Goal: Register for event/course

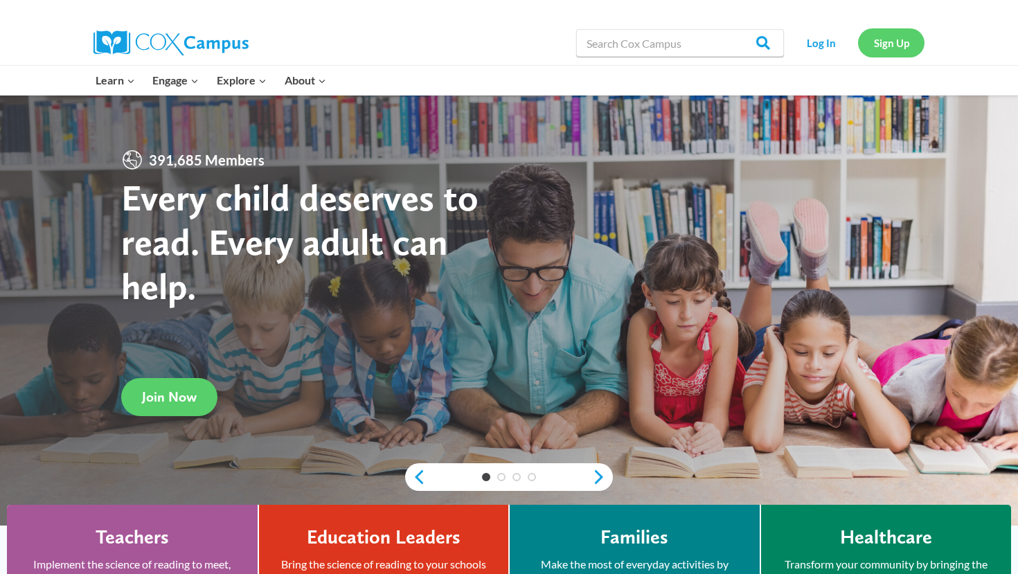
click at [889, 38] on link "Sign Up" at bounding box center [891, 42] width 66 height 28
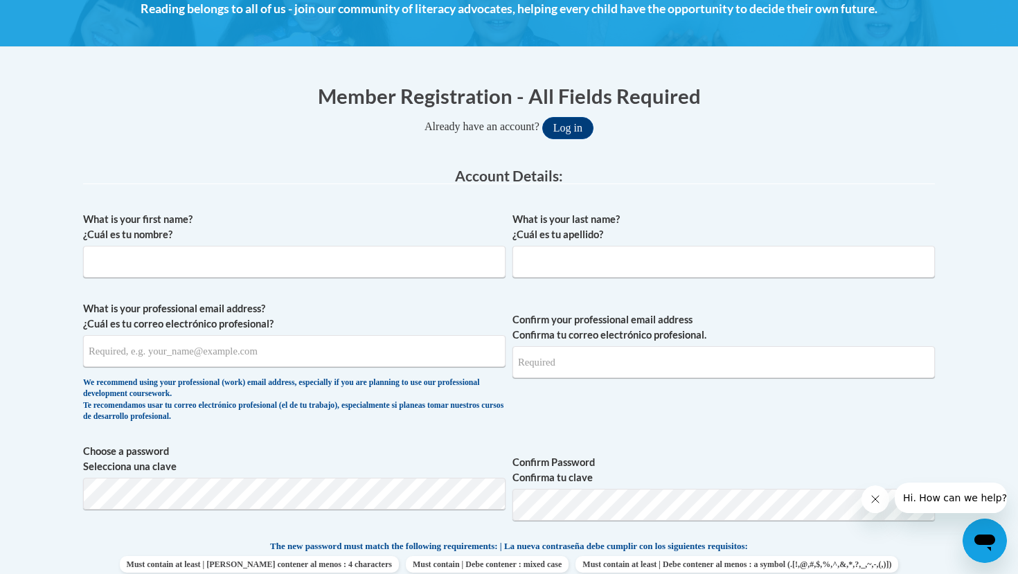
scroll to position [210, 0]
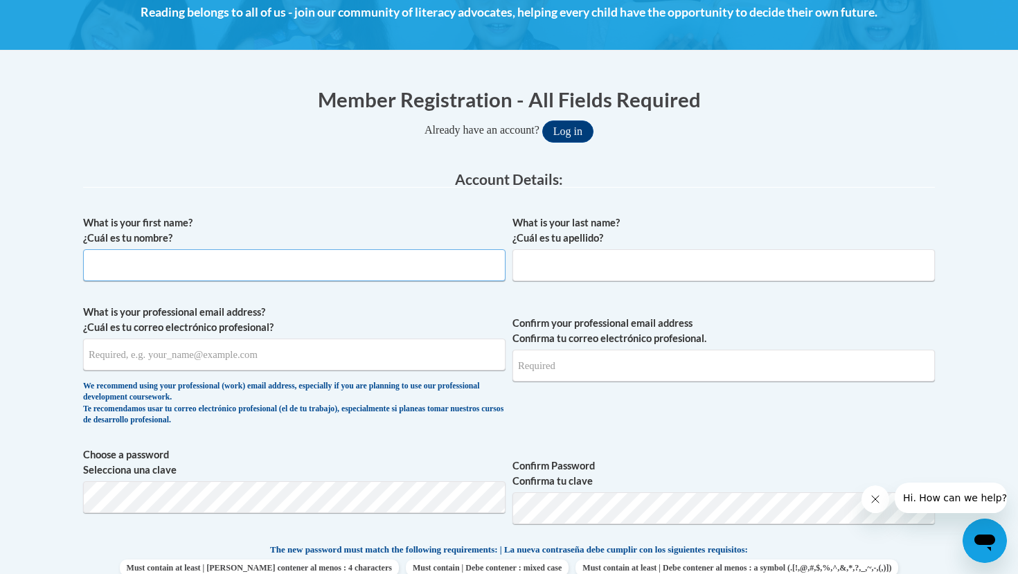
click at [290, 254] on input "What is your first name? ¿Cuál es tu nombre?" at bounding box center [294, 265] width 423 height 32
type input "Ayzel"
type input "Mejia"
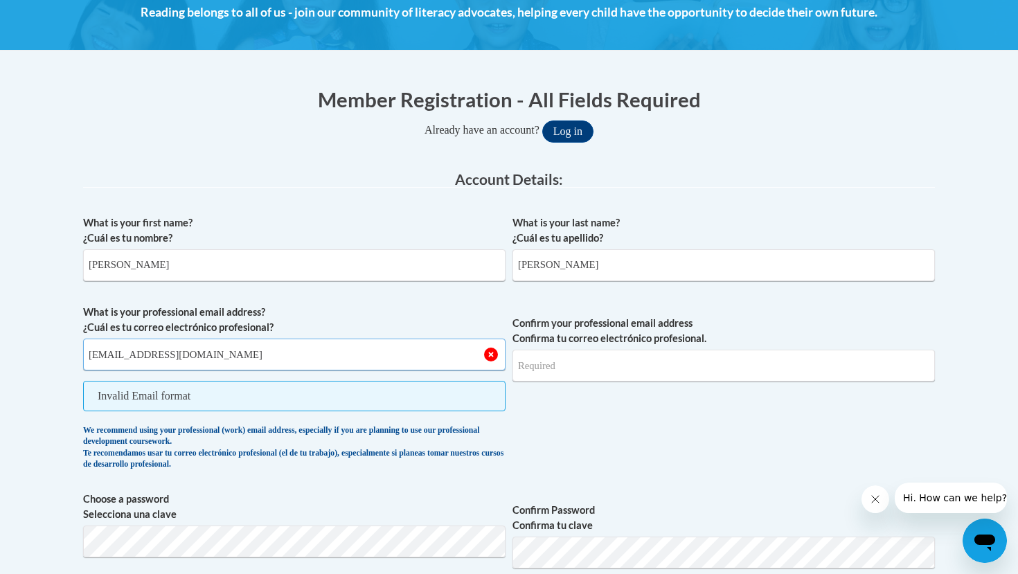
type input "ayz.mejia8116@gmail.com"
click at [369, 358] on input "ayz.mejia8116@gmail.com" at bounding box center [294, 355] width 423 height 32
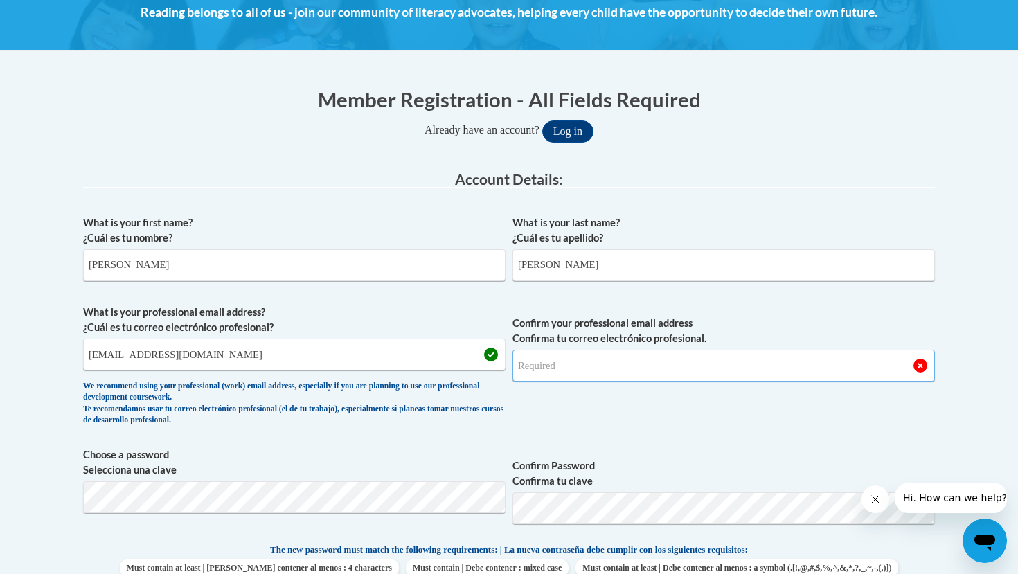
click at [586, 351] on input "Confirm your professional email address Confirma tu correo electrónico profesio…" at bounding box center [724, 366] width 423 height 32
type input "ayz.mejia8116@gmail.com"
click at [689, 459] on label "Confirm Password Confirma tu clave" at bounding box center [724, 474] width 423 height 30
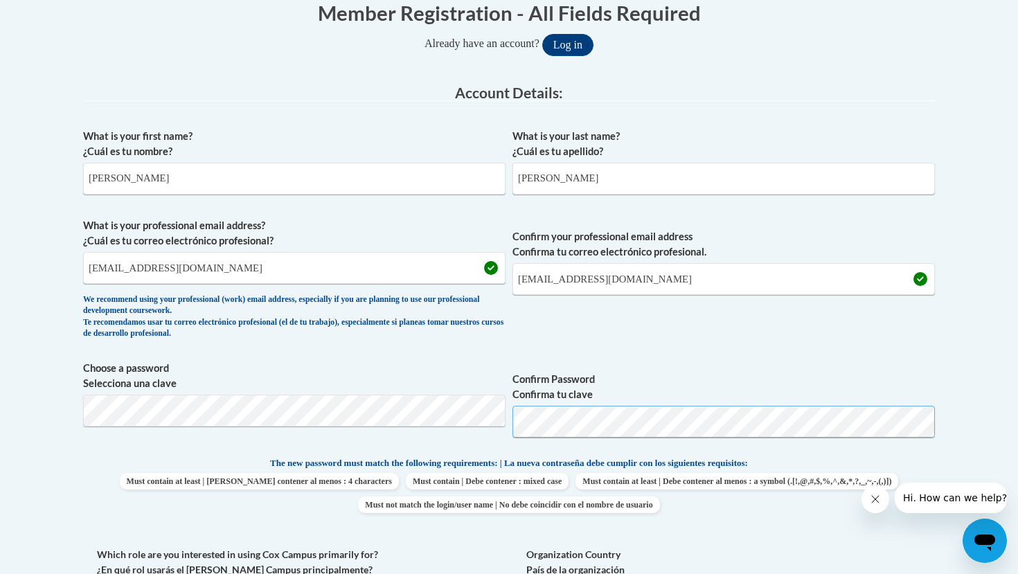
scroll to position [299, 0]
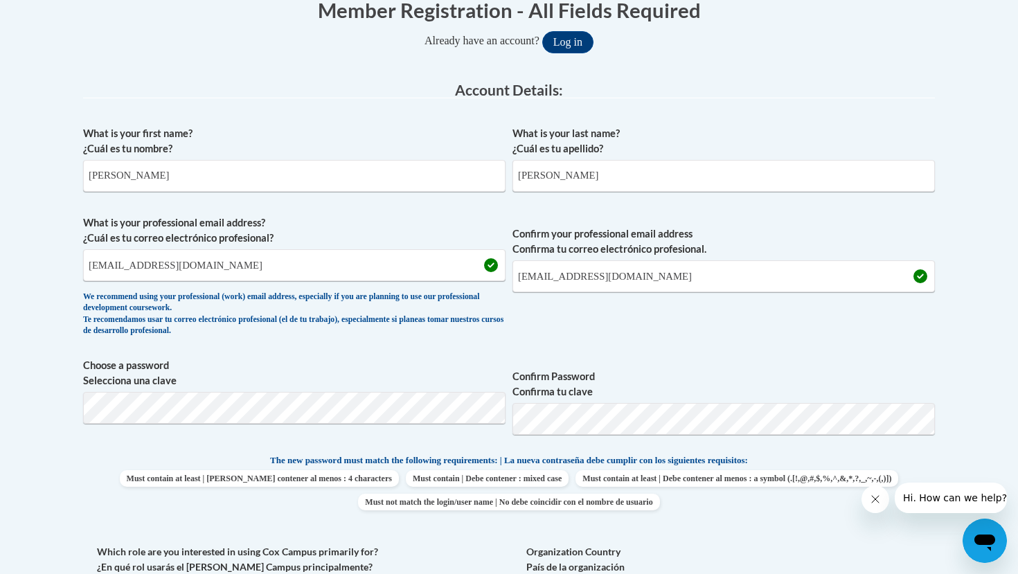
click at [757, 365] on span "Confirm Password Confirma tu clave" at bounding box center [724, 402] width 423 height 88
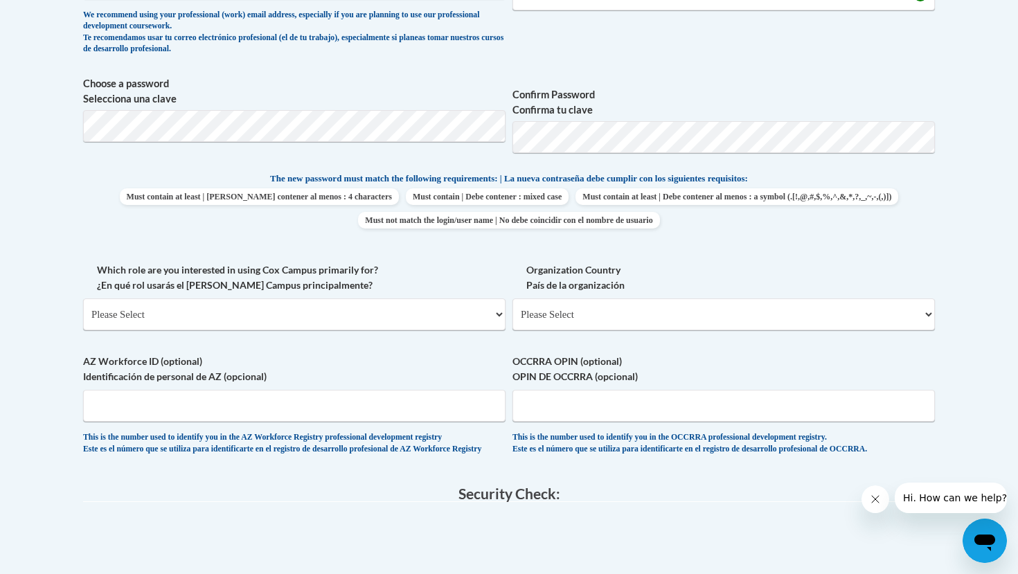
scroll to position [583, 0]
select select "fbf2d438-af2f-41f8-98f1-81c410e29de3"
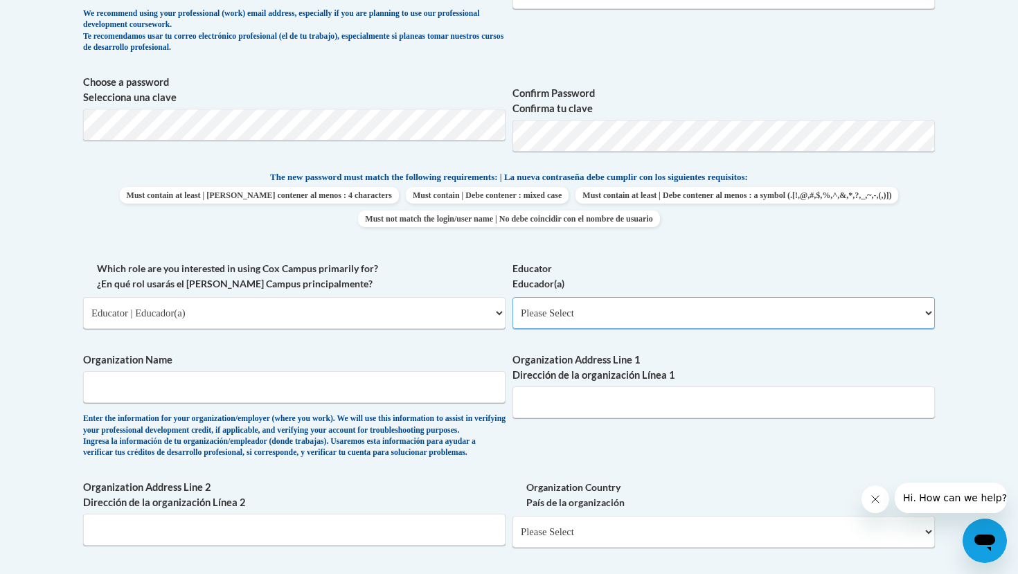
select select "5e2af403-4f2c-4e49-a02f-103e55d7b75b"
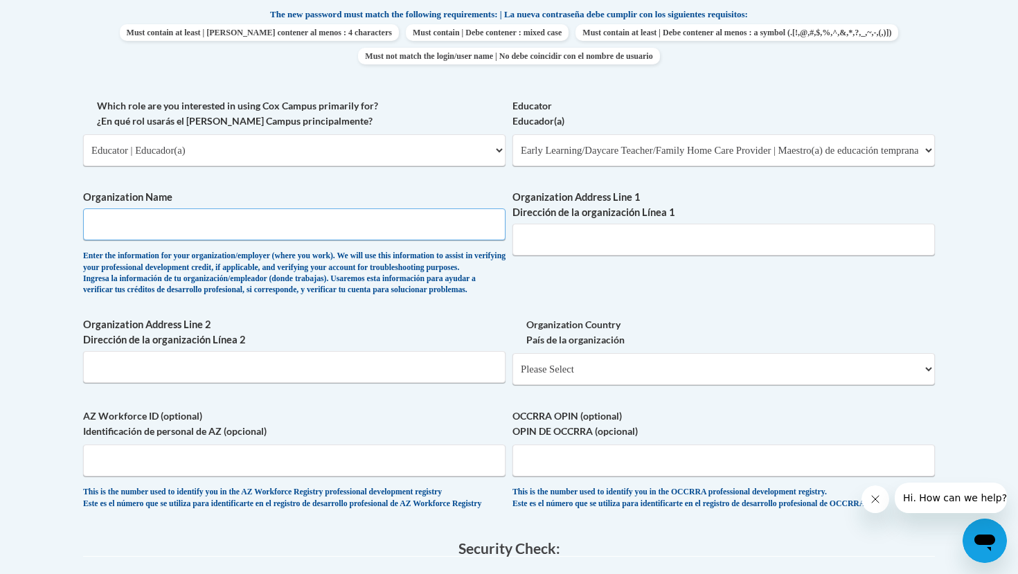
scroll to position [745, 0]
type input "The Learning Treehouse"
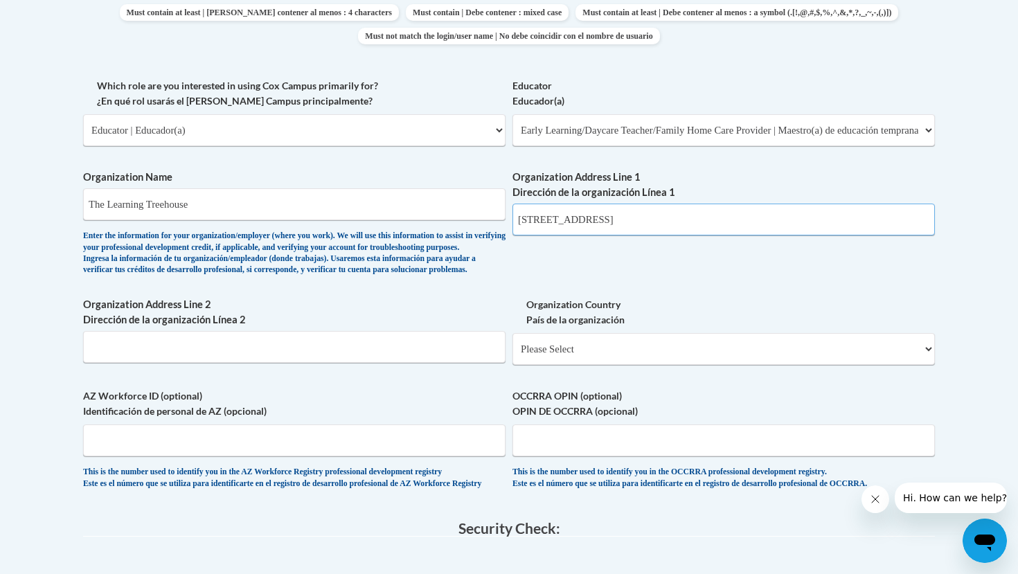
scroll to position [774, 0]
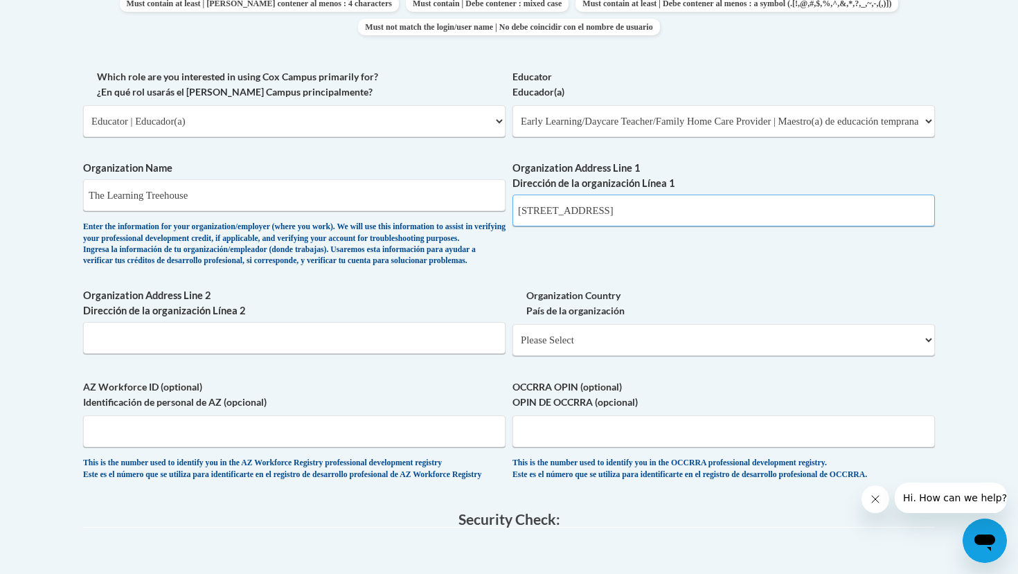
type input "250 Goshen Rd"
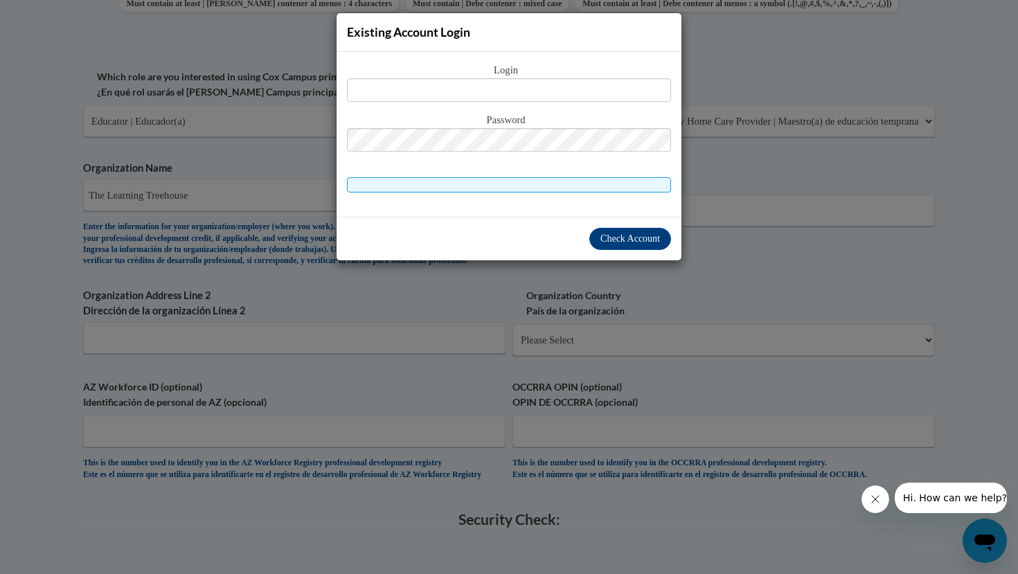
click at [742, 168] on div "Existing Account Login Login Password" at bounding box center [509, 287] width 1018 height 574
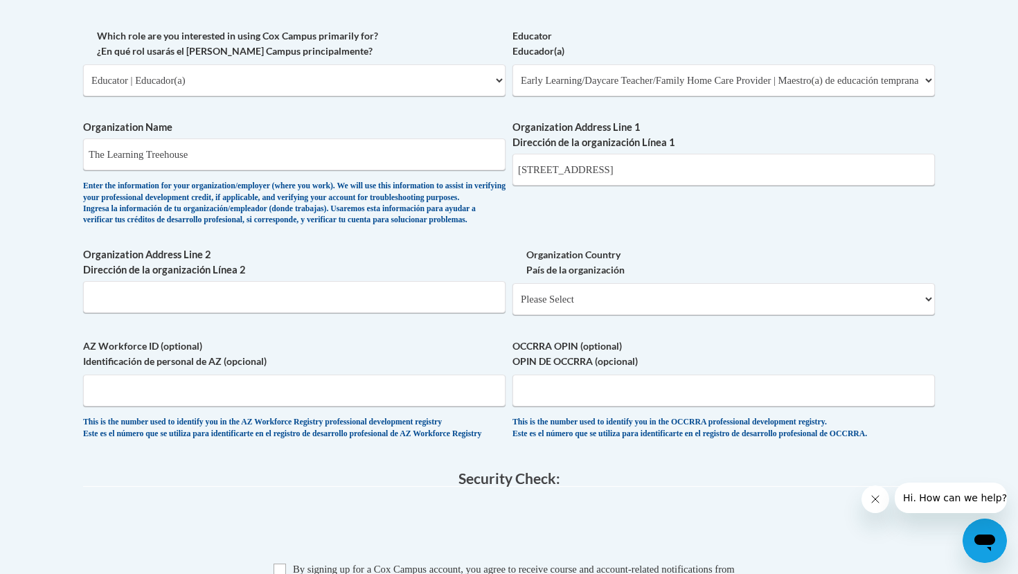
scroll to position [819, 0]
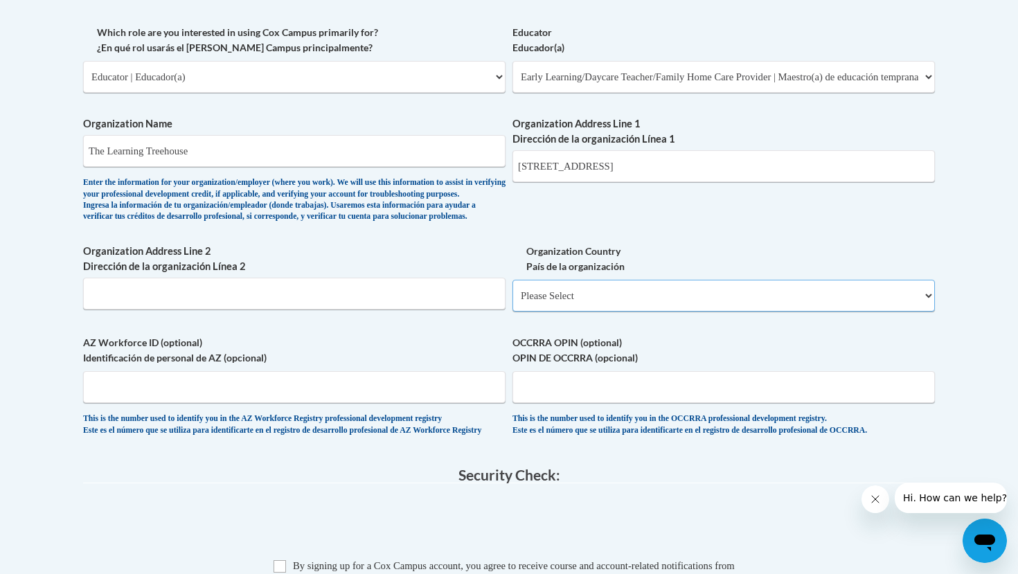
select select "ad49bcad-a171-4b2e-b99c-48b446064914"
select select
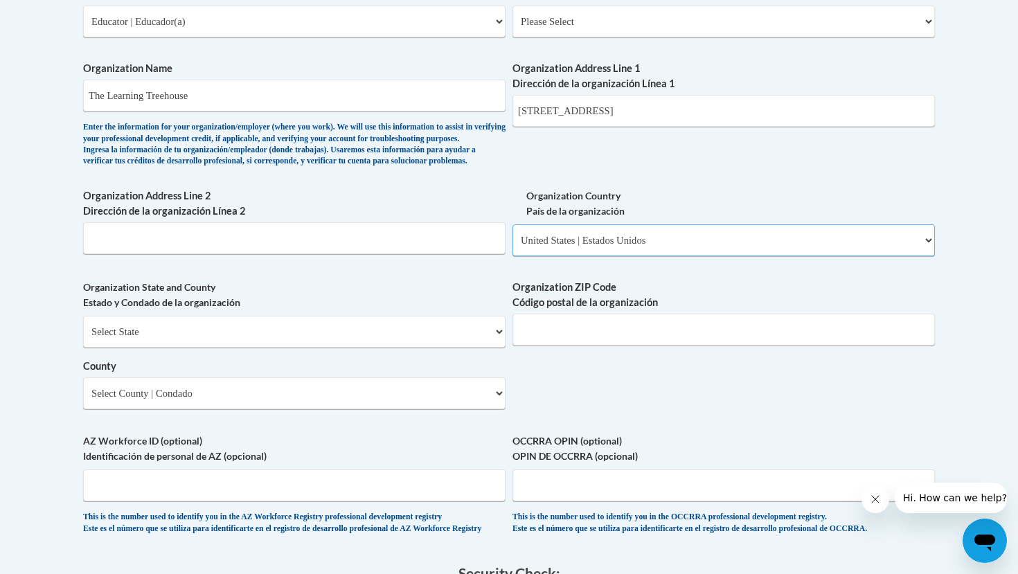
scroll to position [873, 0]
select select "Georgia"
select select "Effingham"
type input "31326"
click at [454, 420] on div "What is your first name? ¿Cuál es tu nombre? Ayzel What is your last name? ¿Cuá…" at bounding box center [509, 47] width 852 height 1004
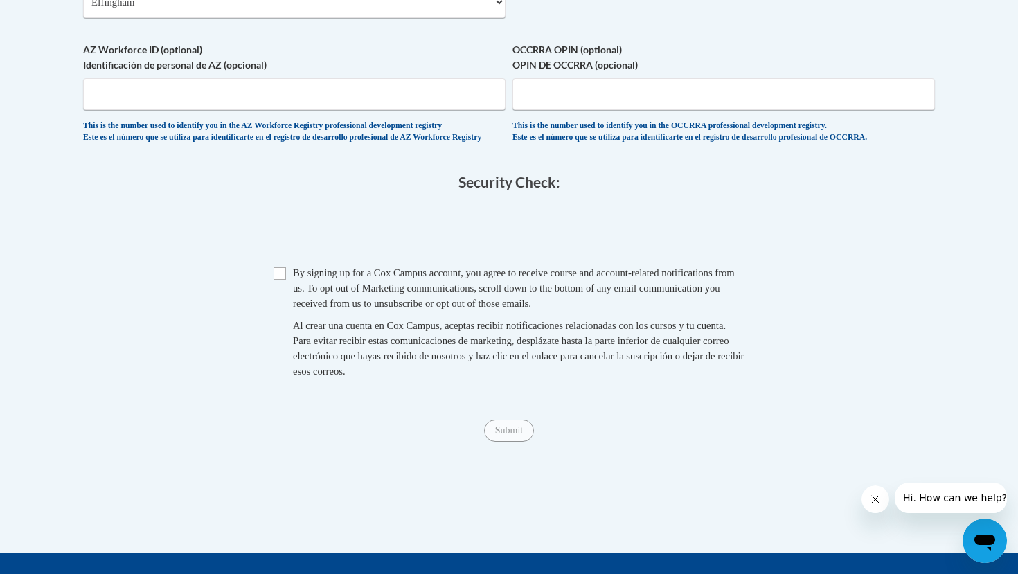
scroll to position [1293, 0]
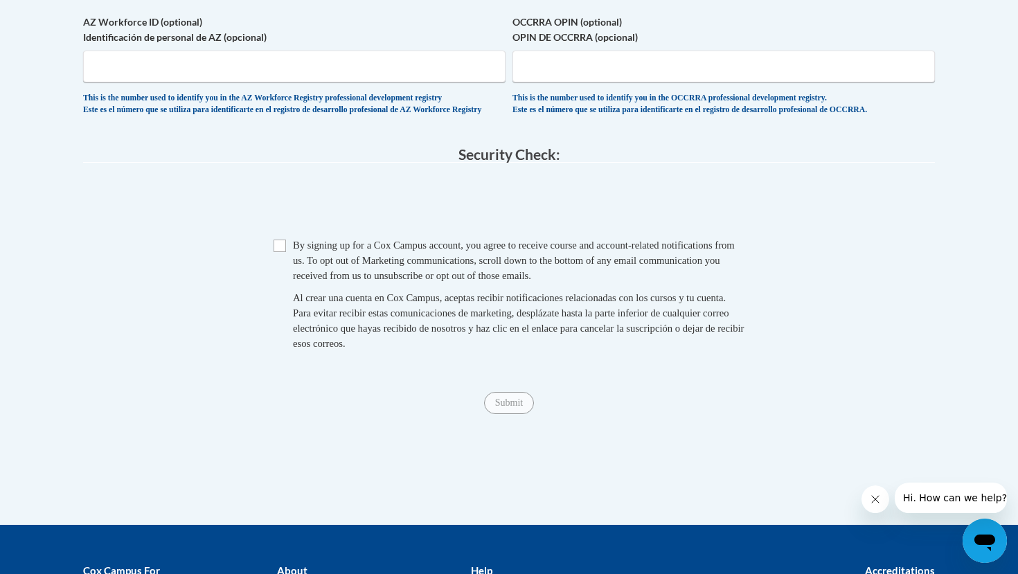
click at [280, 251] on input "Checkbox" at bounding box center [280, 246] width 12 height 12
checkbox input "true"
click at [508, 405] on input "Submit" at bounding box center [509, 403] width 50 height 22
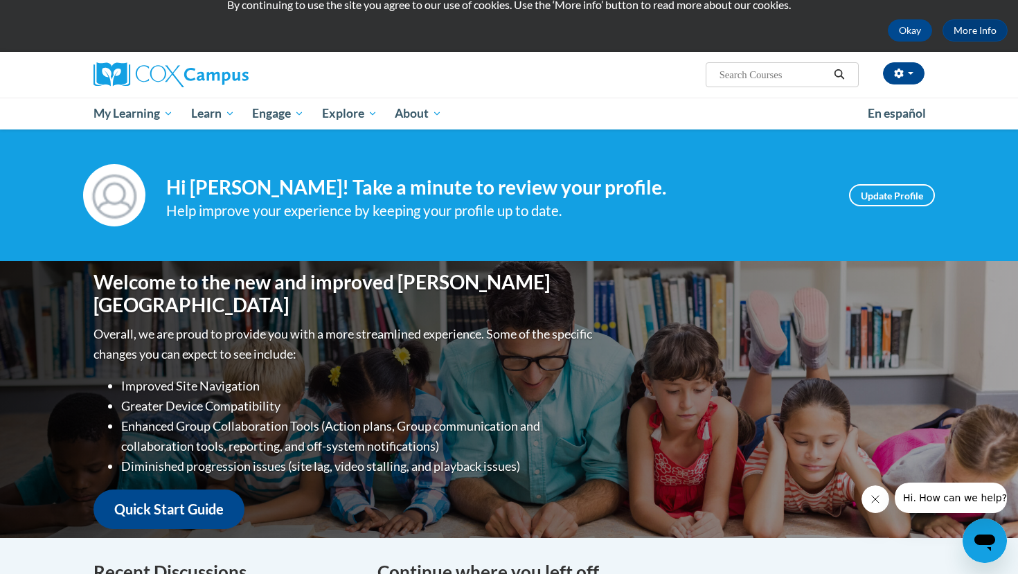
scroll to position [56, 0]
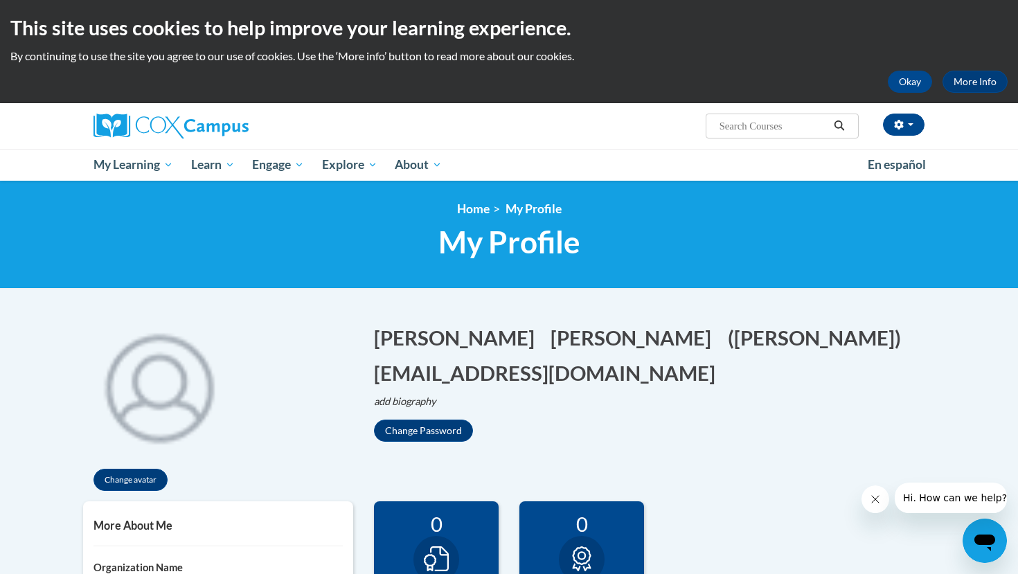
click at [761, 131] on input "Search..." at bounding box center [773, 126] width 111 height 17
type input "Meaningful Read Aloud"
click at [837, 126] on icon "Search" at bounding box center [839, 126] width 12 height 10
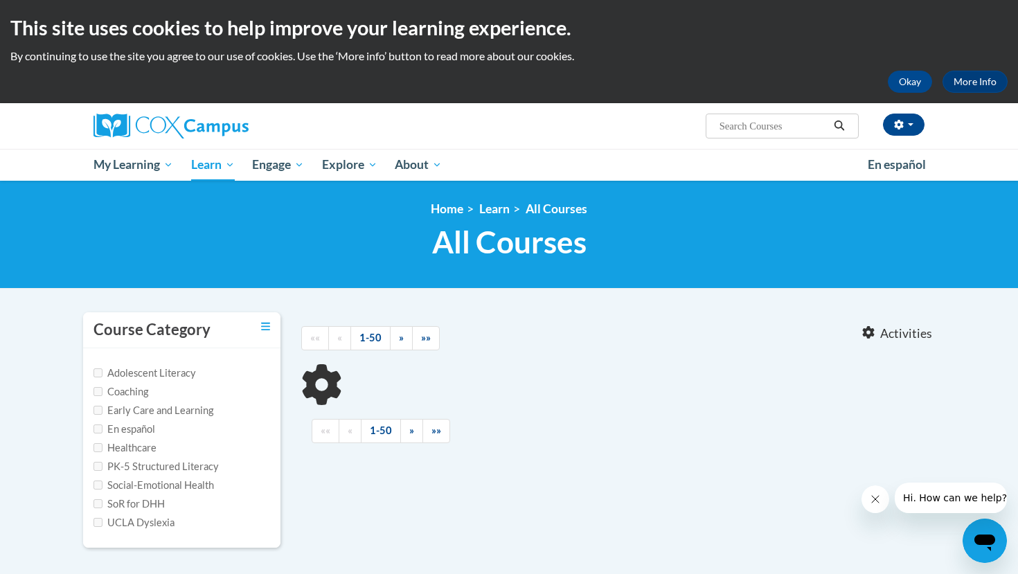
type input "Meaningful Read Aloud"
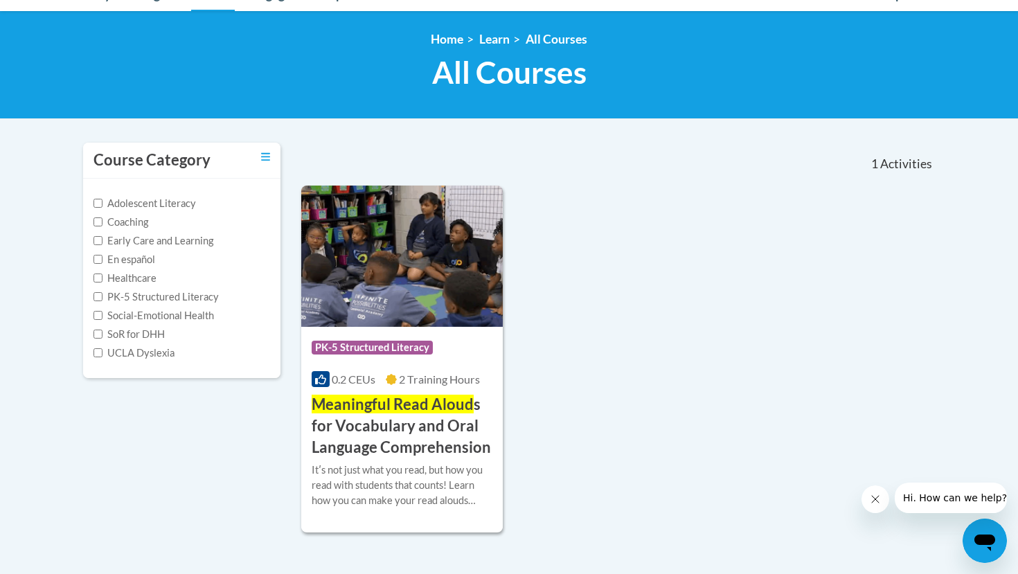
scroll to position [204, 0]
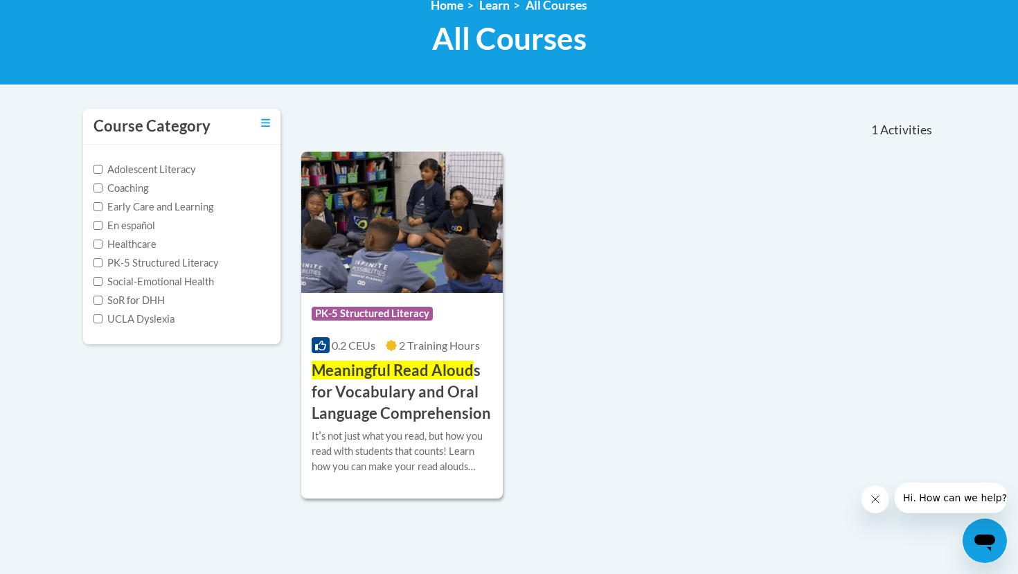
click at [418, 440] on div "Itʹs not just what you read, but how you read with students that counts! Learn …" at bounding box center [402, 452] width 181 height 46
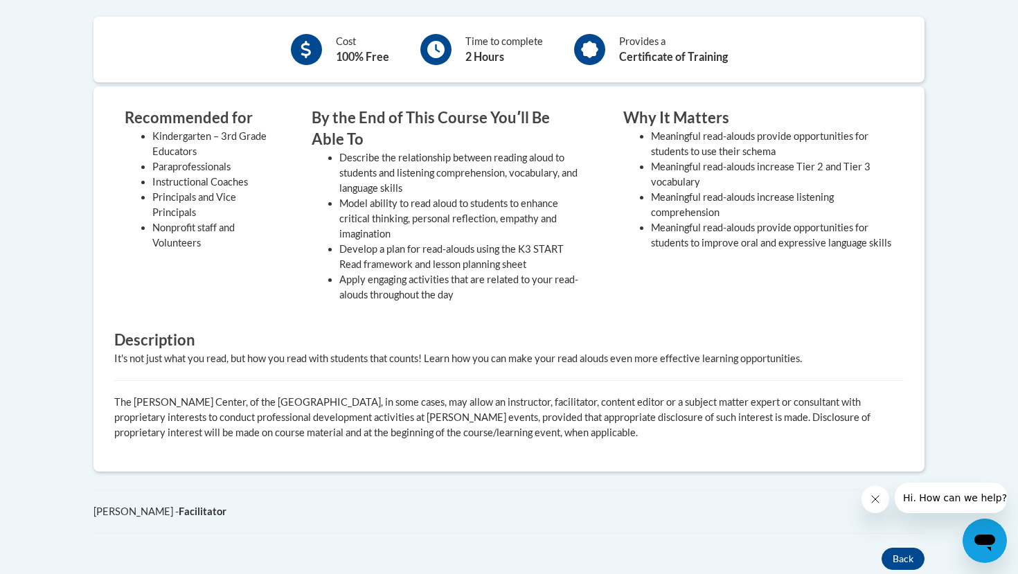
scroll to position [313, 0]
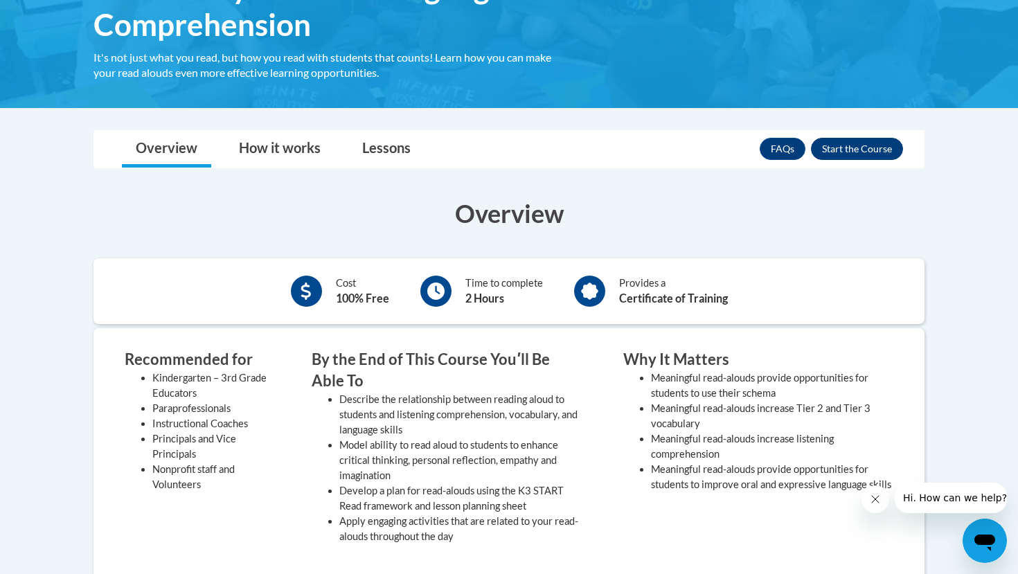
click at [836, 149] on button "Enroll" at bounding box center [857, 149] width 92 height 22
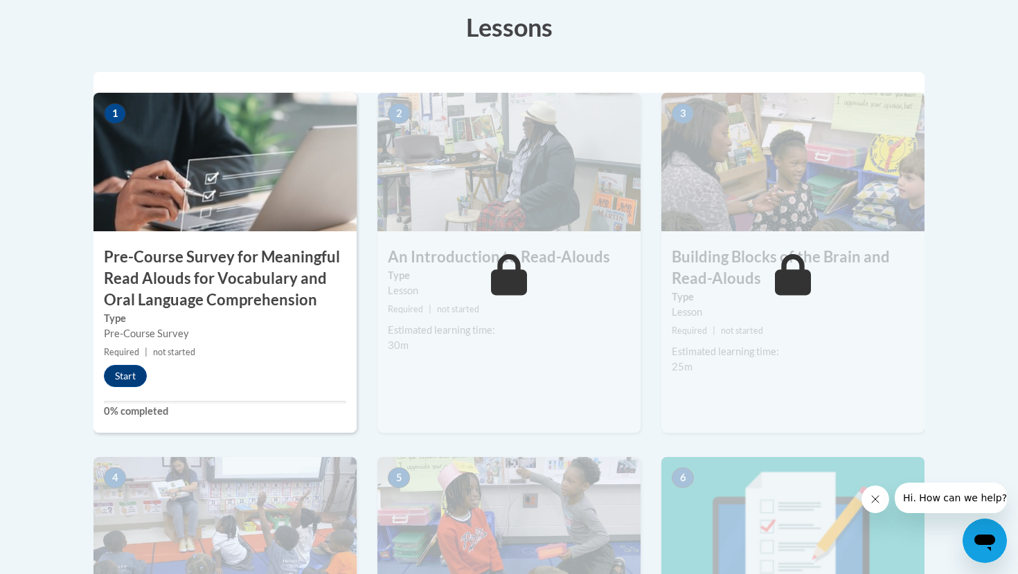
scroll to position [423, 0]
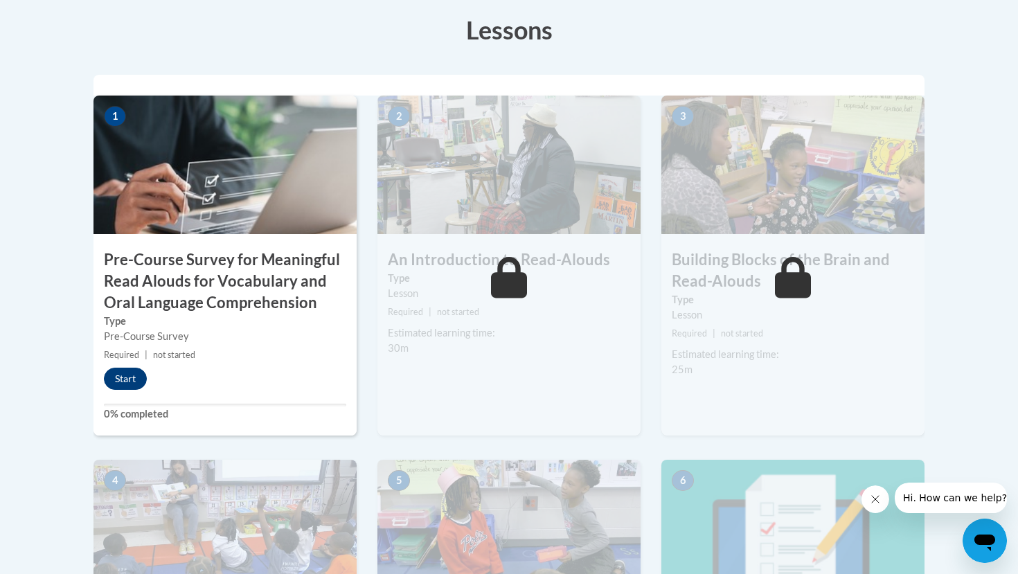
click at [120, 384] on button "Start" at bounding box center [125, 379] width 43 height 22
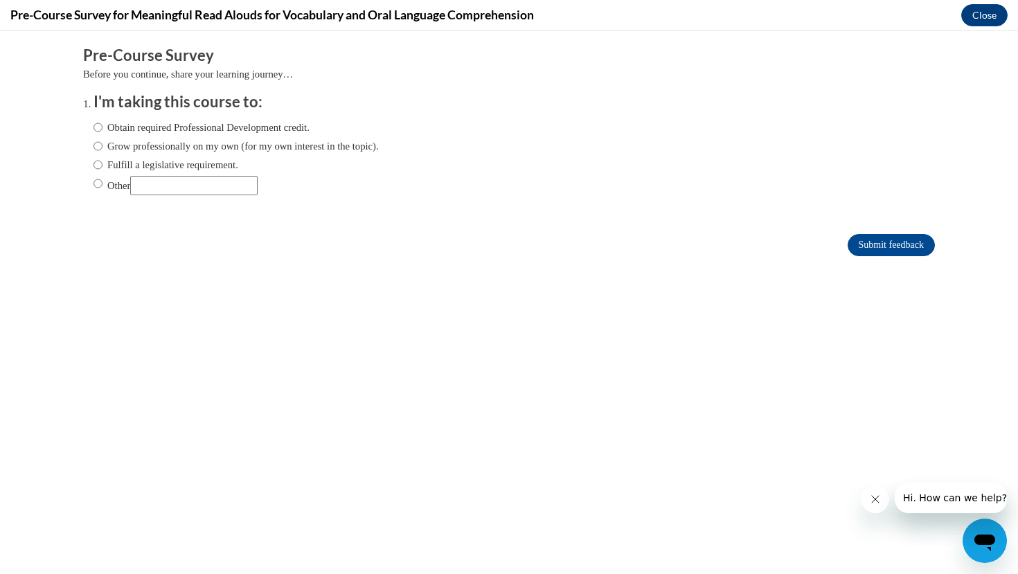
scroll to position [0, 0]
click at [269, 123] on label "Obtain required Professional Development credit." at bounding box center [202, 127] width 216 height 15
click at [103, 123] on input "Obtain required Professional Development credit." at bounding box center [98, 127] width 9 height 15
radio input "true"
click at [871, 249] on input "Submit feedback" at bounding box center [891, 245] width 87 height 22
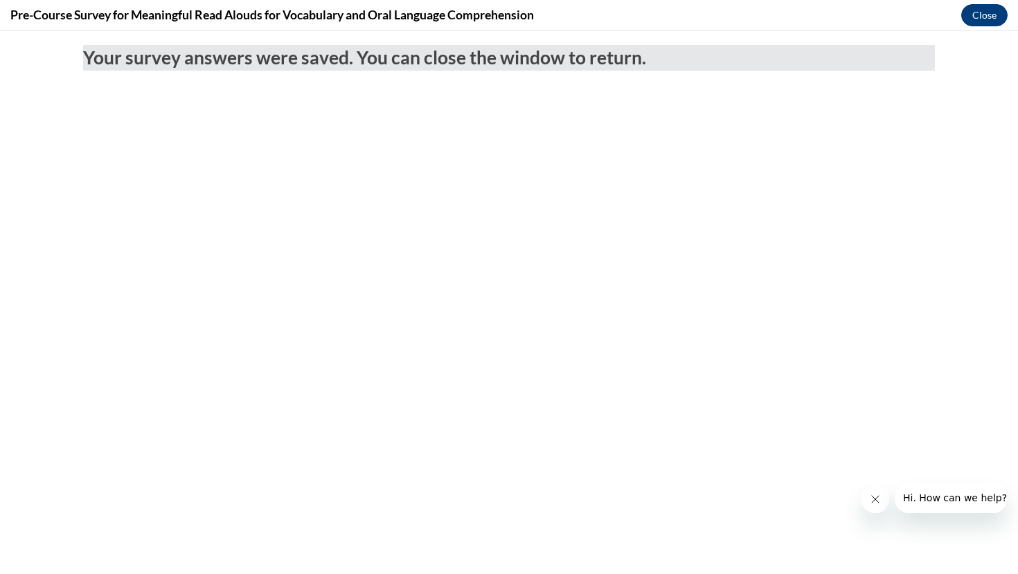
click at [989, 12] on button "Close" at bounding box center [984, 15] width 46 height 22
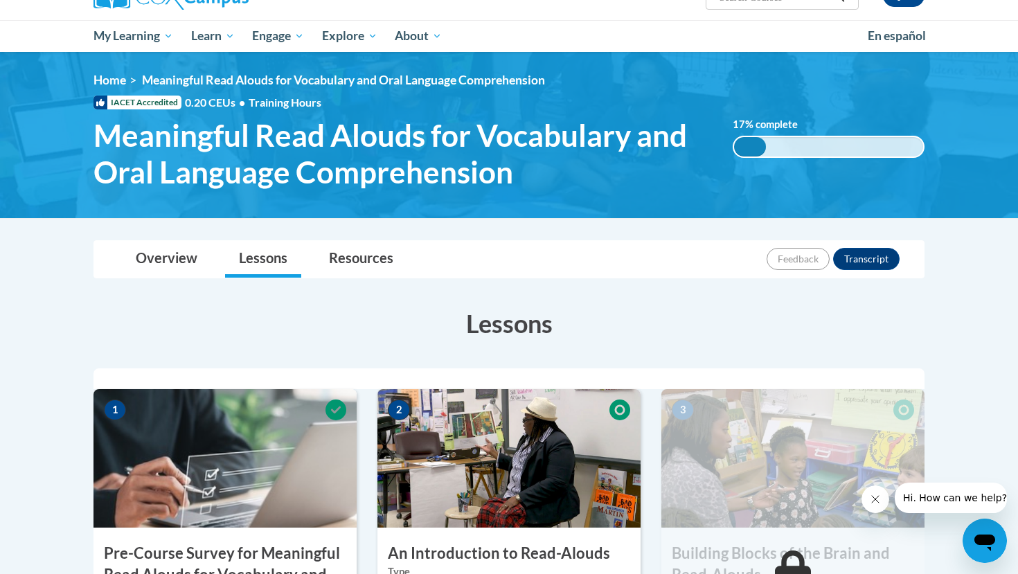
scroll to position [128, 0]
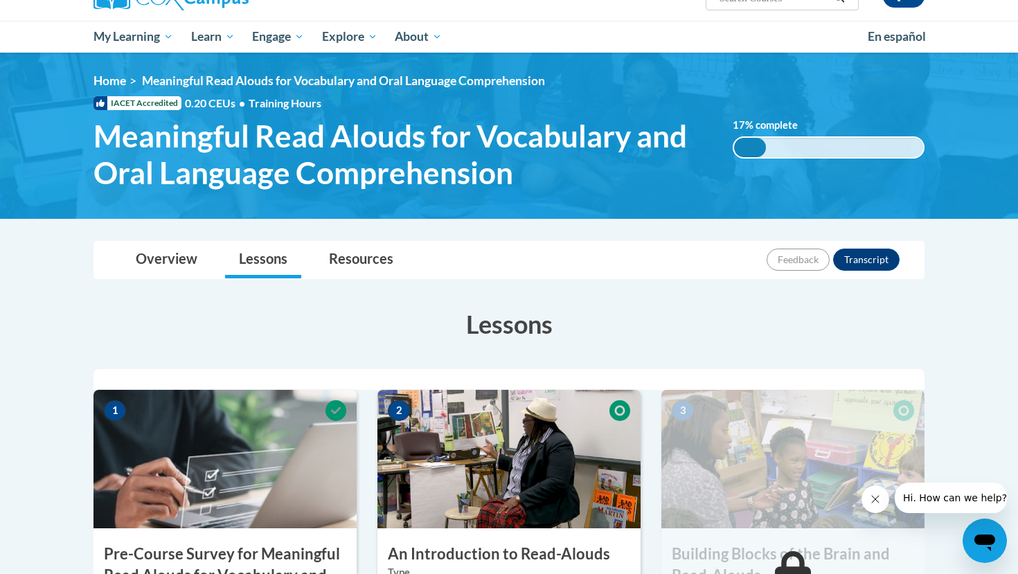
click at [486, 246] on div "Overview Lessons Resources Feedback Transcript" at bounding box center [509, 260] width 809 height 37
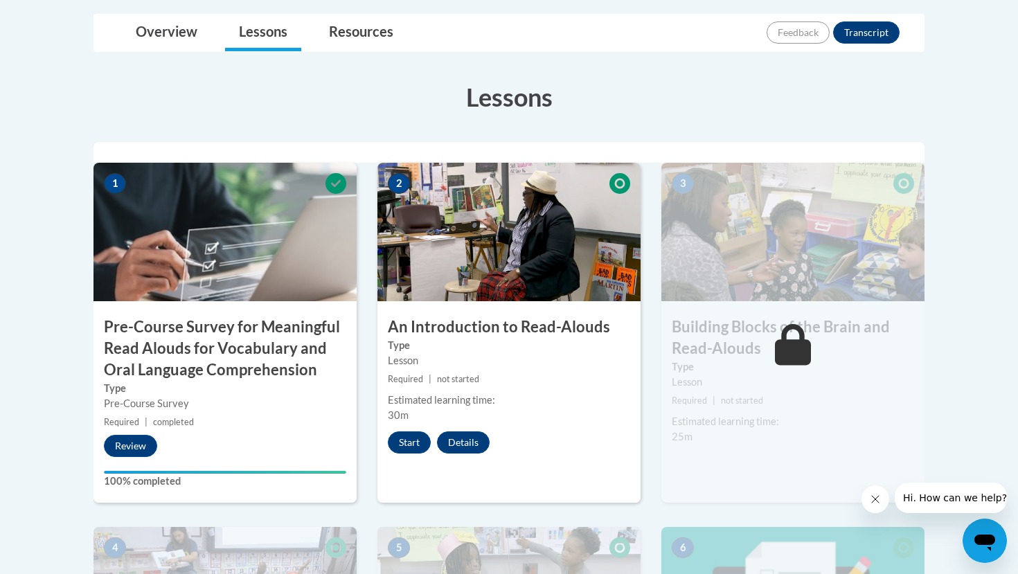
scroll to position [370, 0]
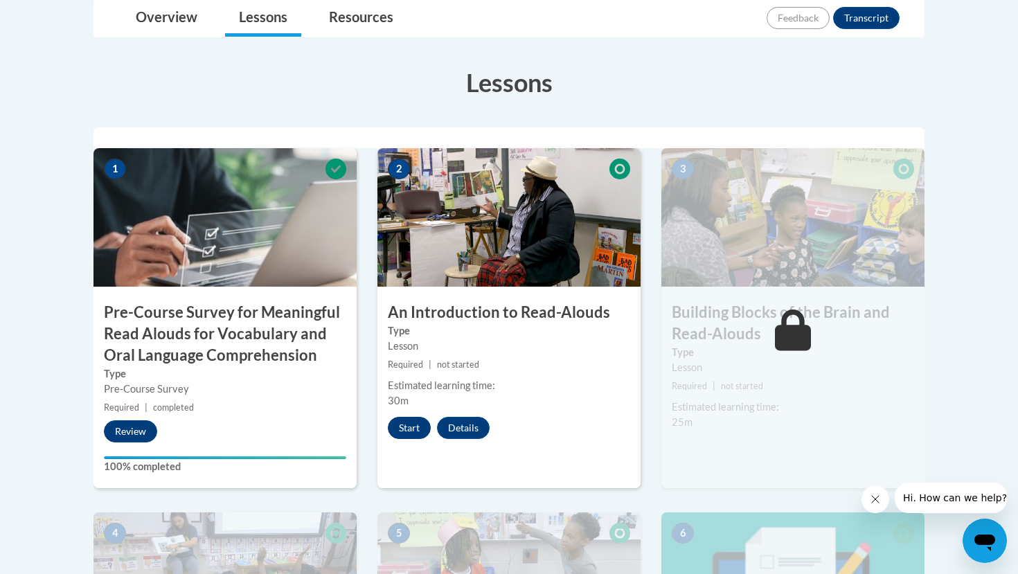
click at [412, 427] on button "Start" at bounding box center [409, 428] width 43 height 22
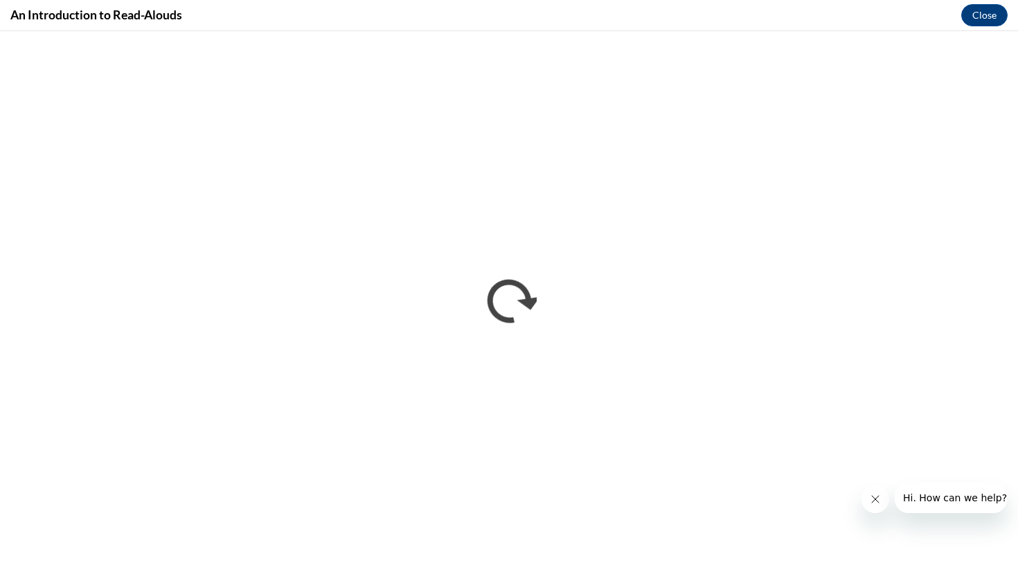
scroll to position [0, 0]
click at [875, 495] on icon "Close message from company" at bounding box center [875, 499] width 11 height 11
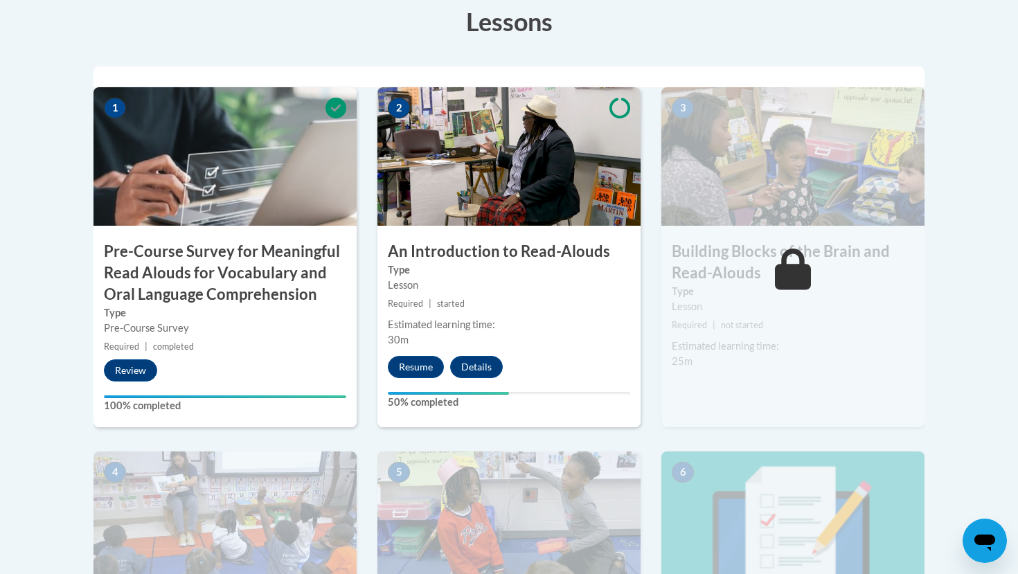
scroll to position [432, 0]
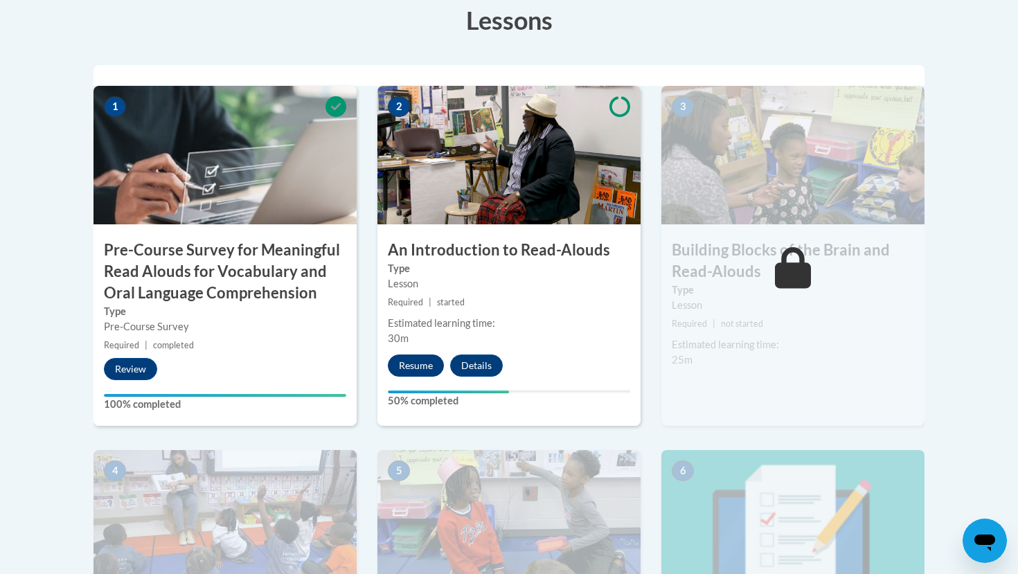
click at [420, 363] on button "Resume" at bounding box center [416, 366] width 56 height 22
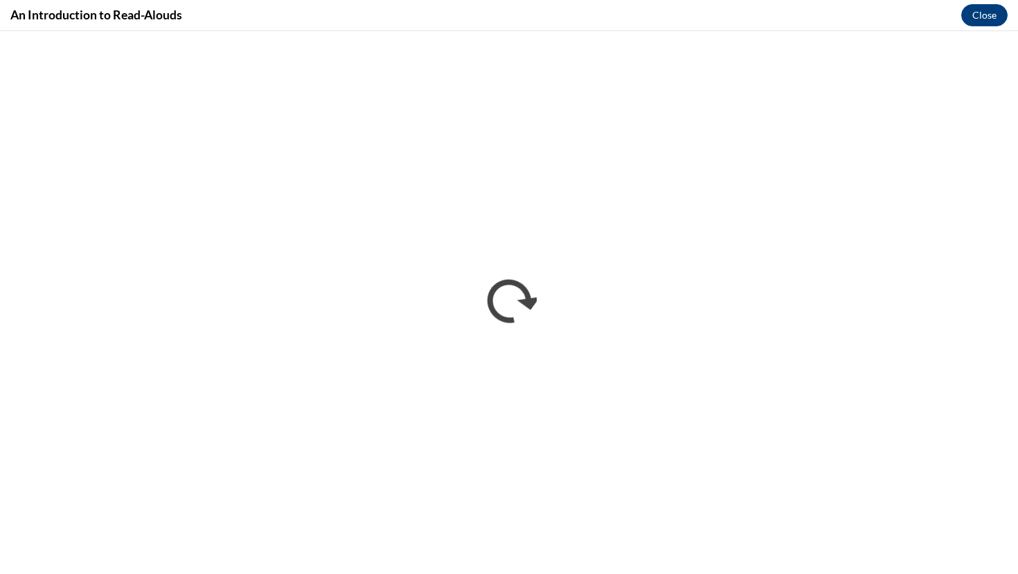
scroll to position [0, 0]
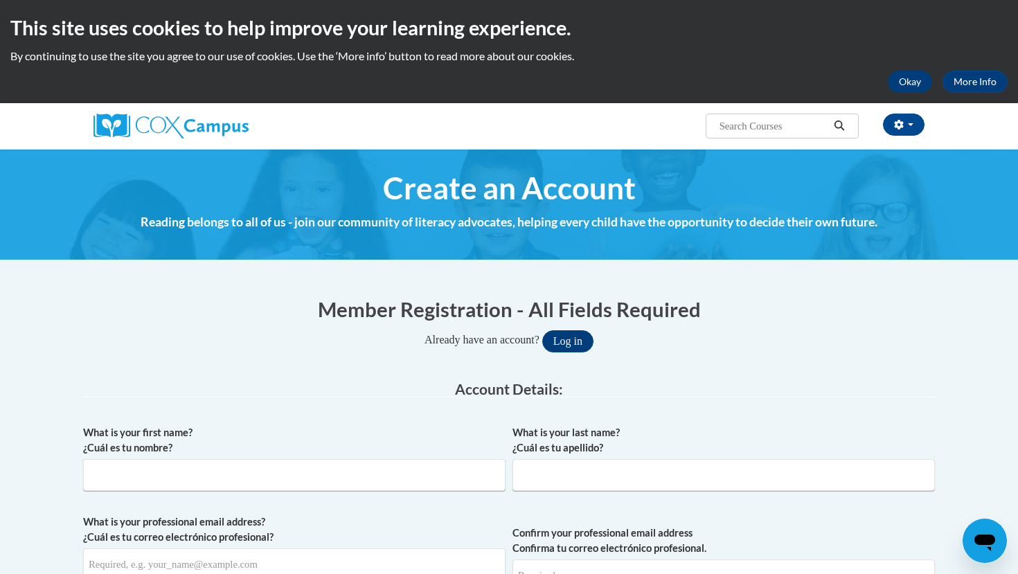
click at [913, 85] on button "Okay" at bounding box center [910, 82] width 44 height 22
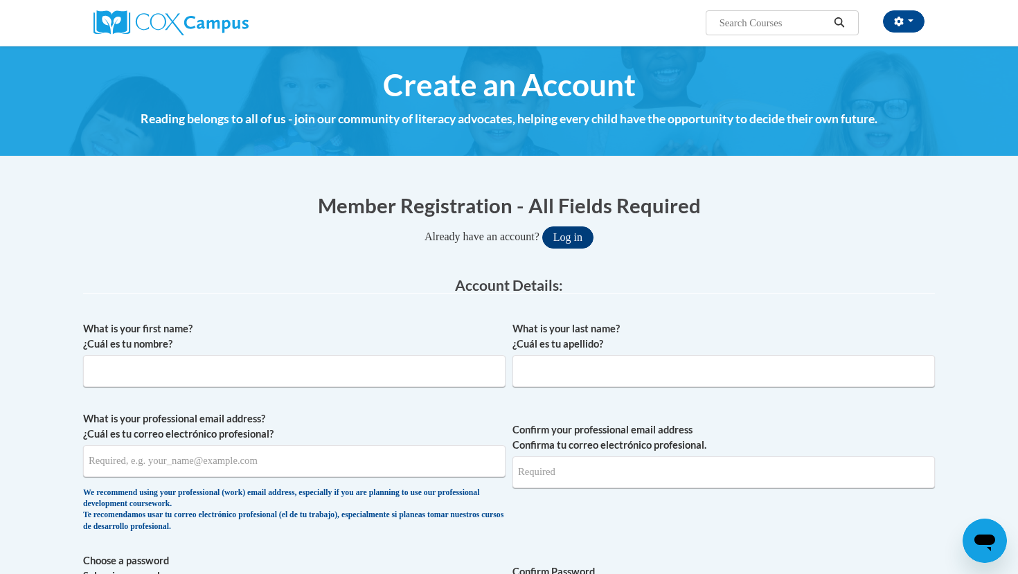
click at [580, 238] on button "Log in" at bounding box center [567, 238] width 51 height 22
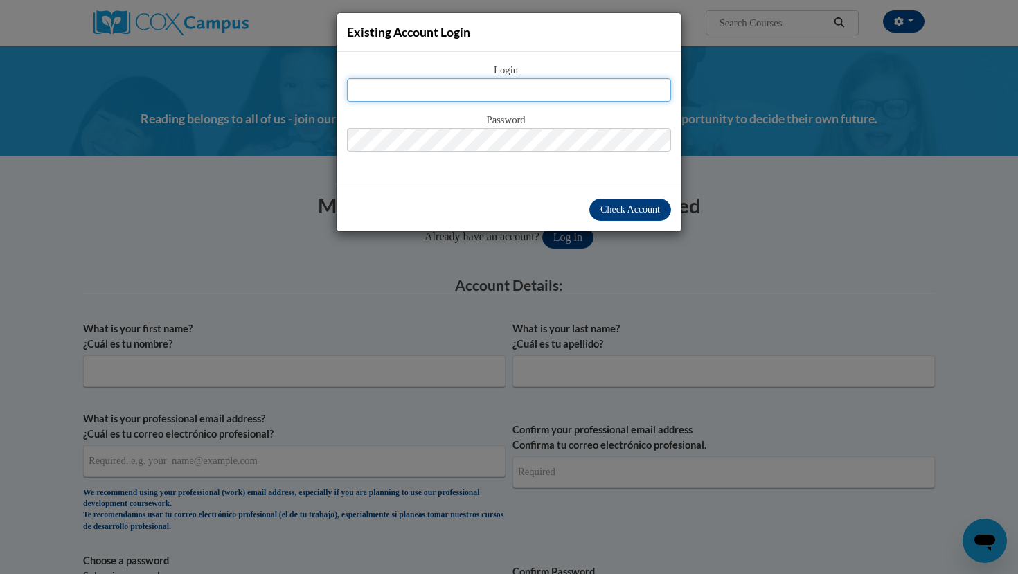
click at [533, 92] on input "text" at bounding box center [509, 90] width 324 height 24
type input "ayz.mejia8116@gmail.com"
click at [608, 210] on span "Check Account" at bounding box center [631, 209] width 60 height 10
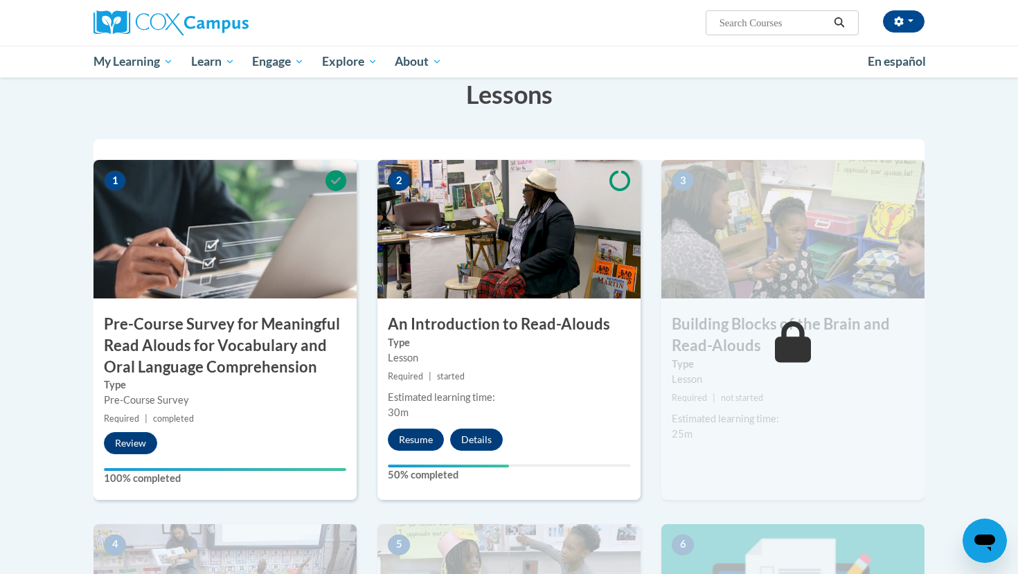
scroll to position [256, 0]
click at [409, 440] on button "Resume" at bounding box center [416, 439] width 56 height 22
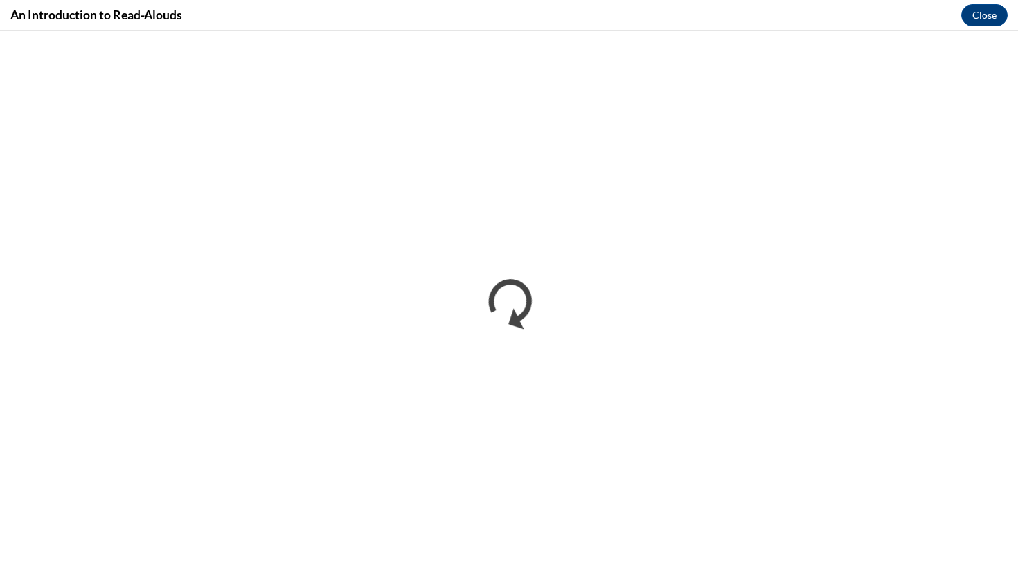
scroll to position [0, 0]
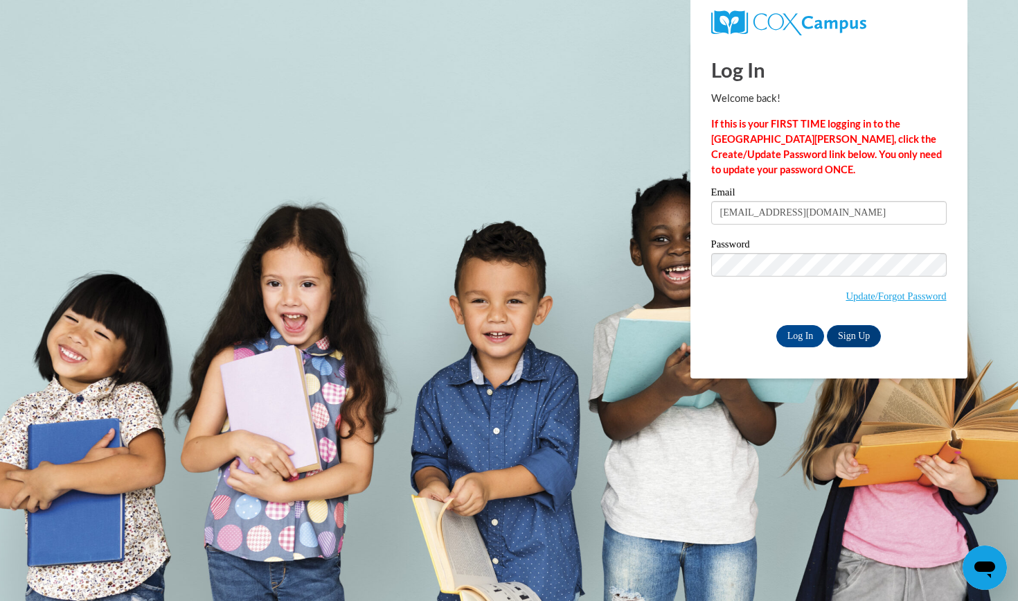
type input "[EMAIL_ADDRESS][DOMAIN_NAME]"
click at [799, 333] on input "Log In" at bounding box center [800, 336] width 48 height 22
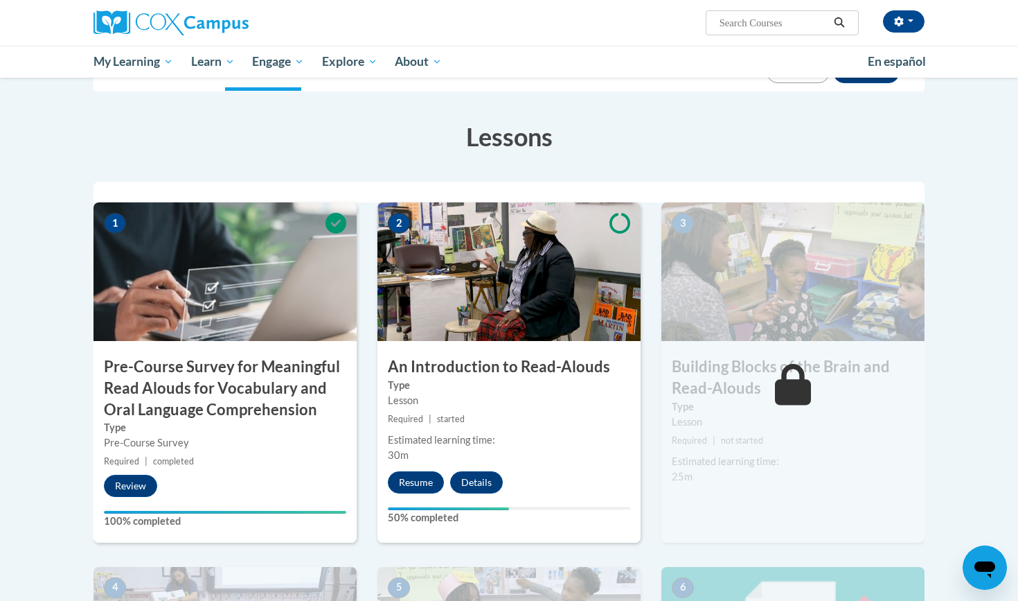
scroll to position [215, 0]
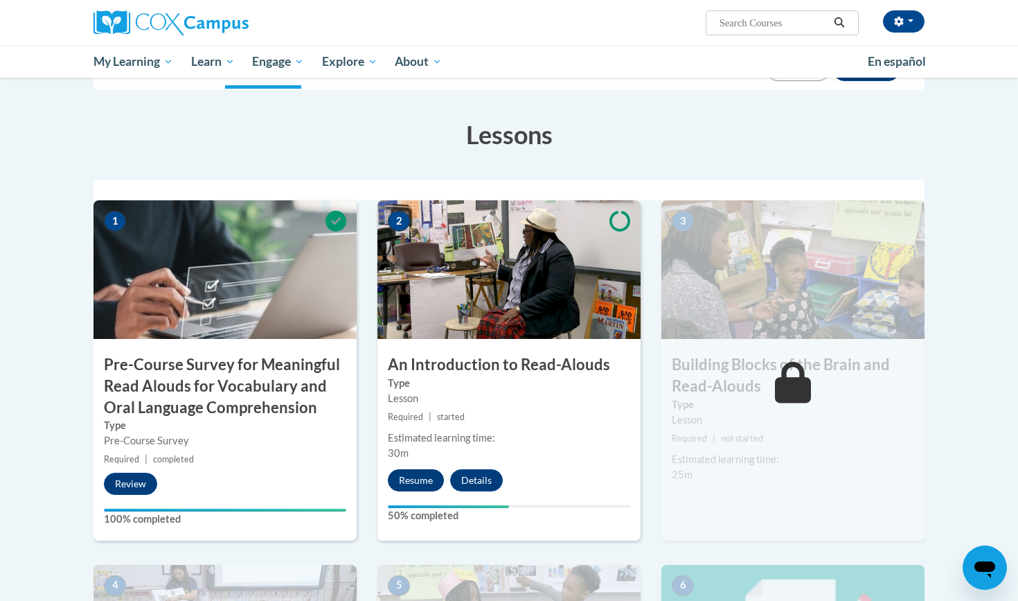
click at [416, 480] on button "Resume" at bounding box center [416, 480] width 56 height 22
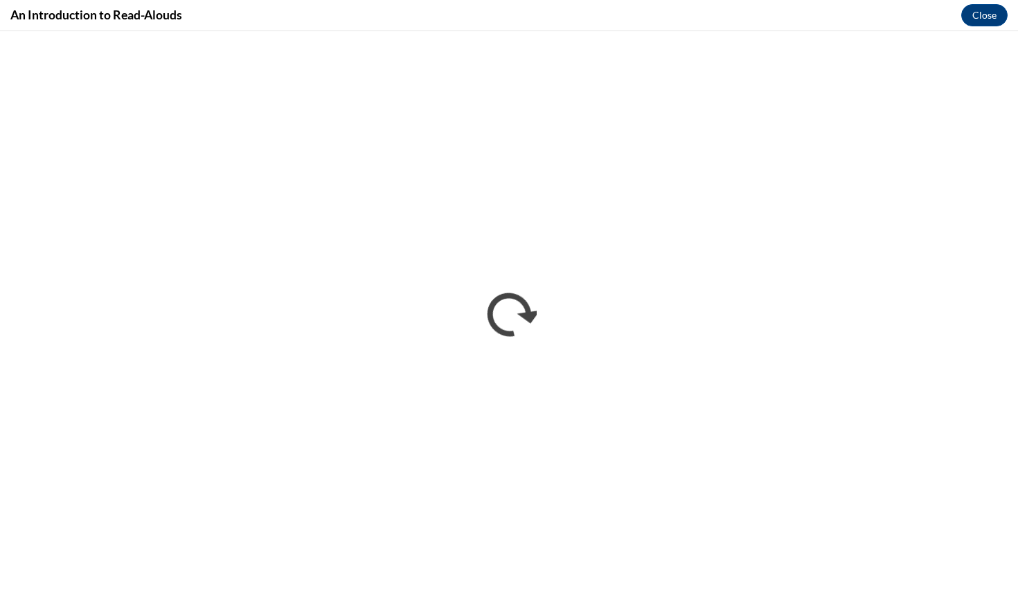
scroll to position [0, 0]
